Goal: Communication & Community: Answer question/provide support

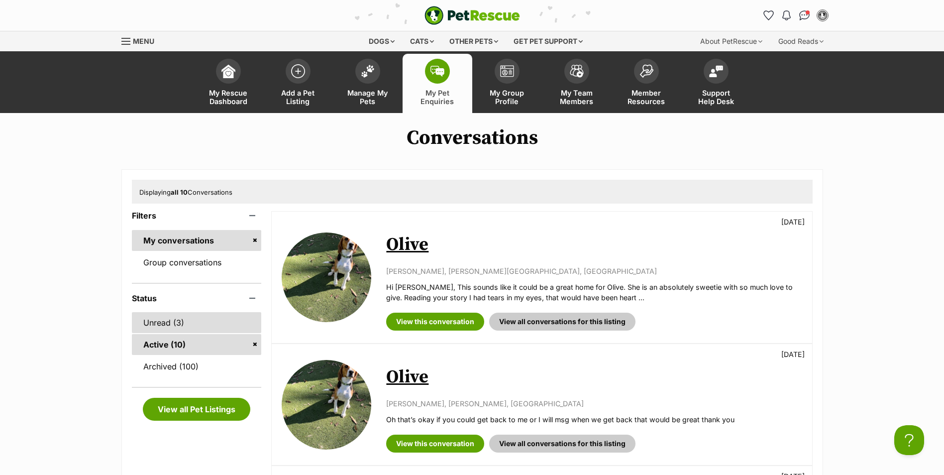
click at [189, 326] on link "Unread (3)" at bounding box center [197, 322] width 130 height 21
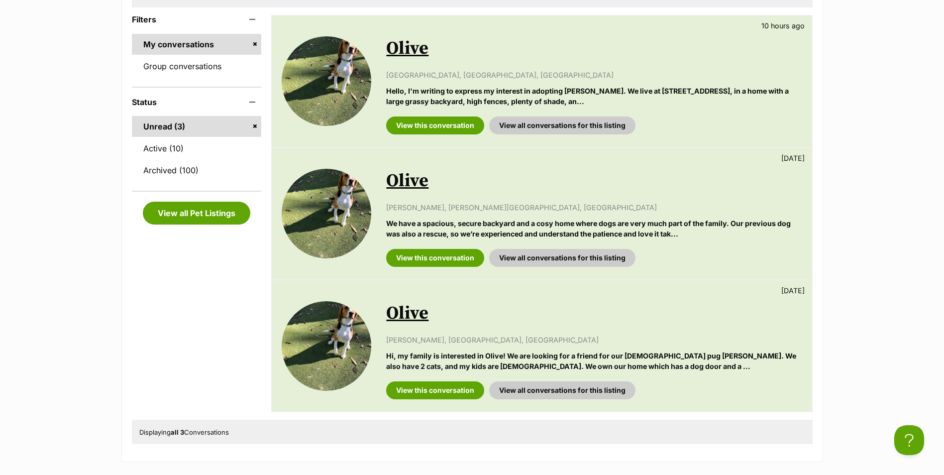
scroll to position [199, 0]
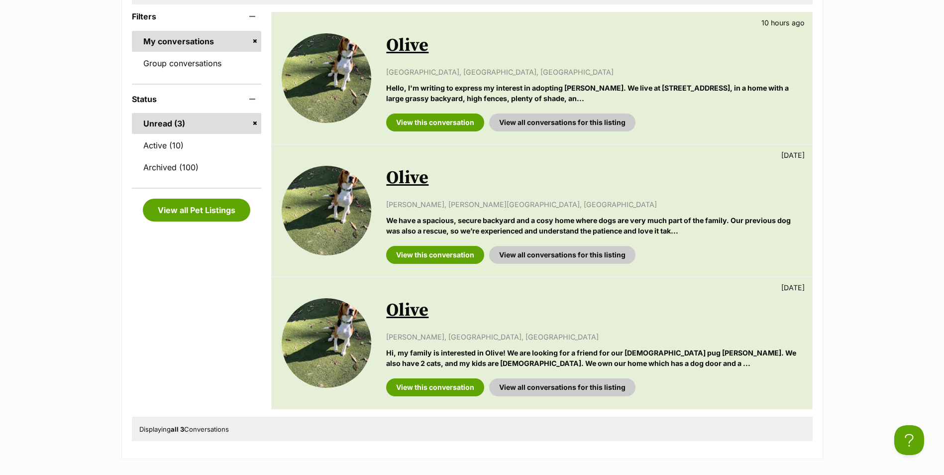
click at [416, 313] on link "Olive" at bounding box center [407, 310] width 42 height 22
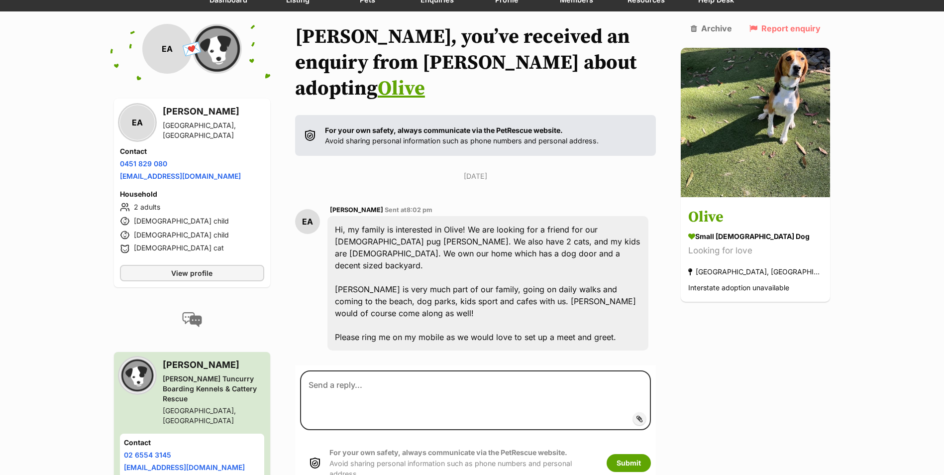
scroll to position [103, 0]
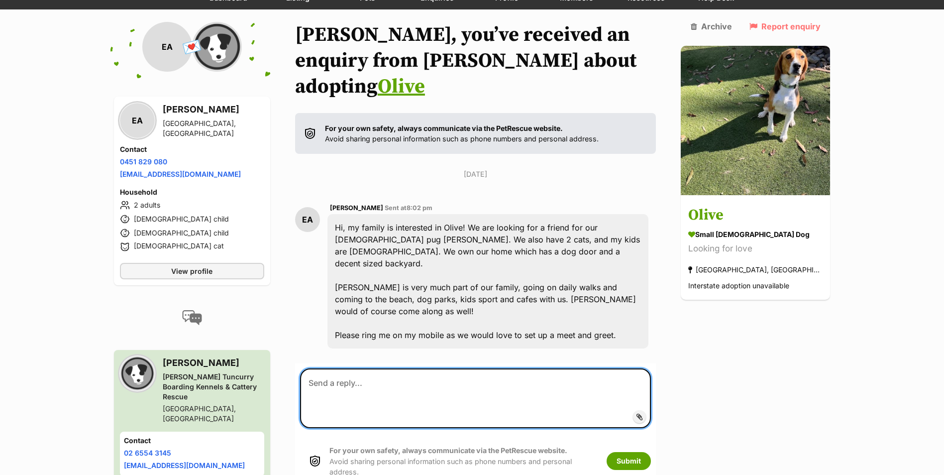
click at [417, 368] on textarea at bounding box center [475, 398] width 351 height 60
